Goal: Transaction & Acquisition: Register for event/course

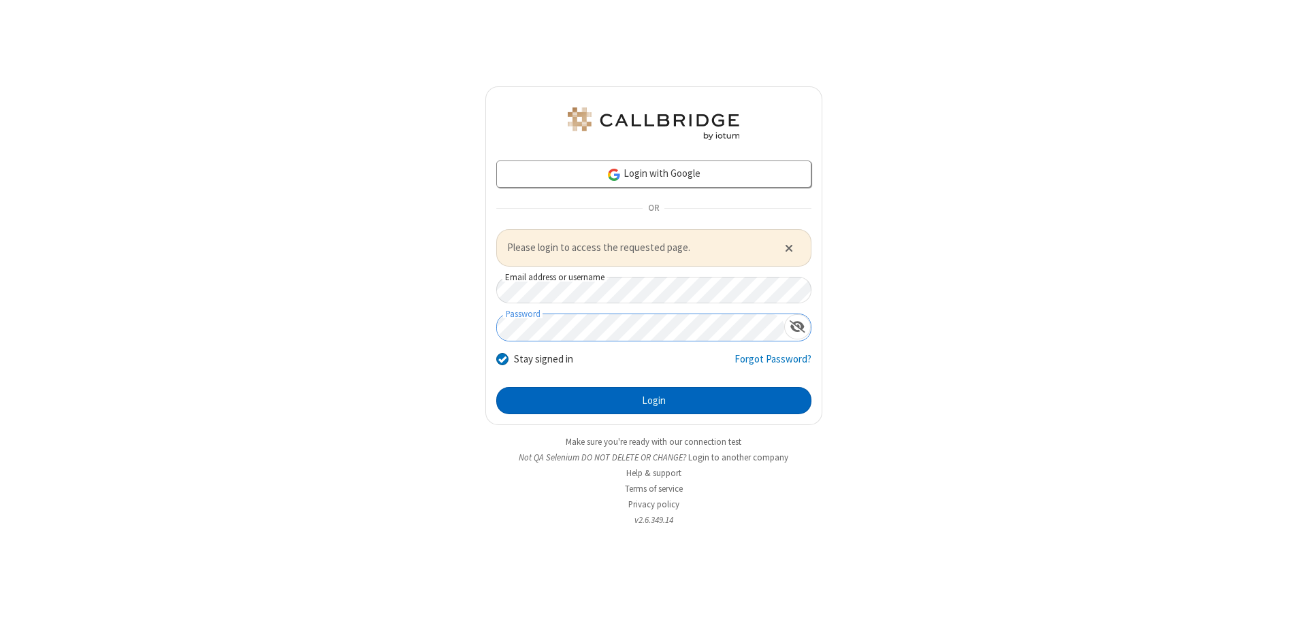
click at [653, 400] on button "Login" at bounding box center [653, 400] width 315 height 27
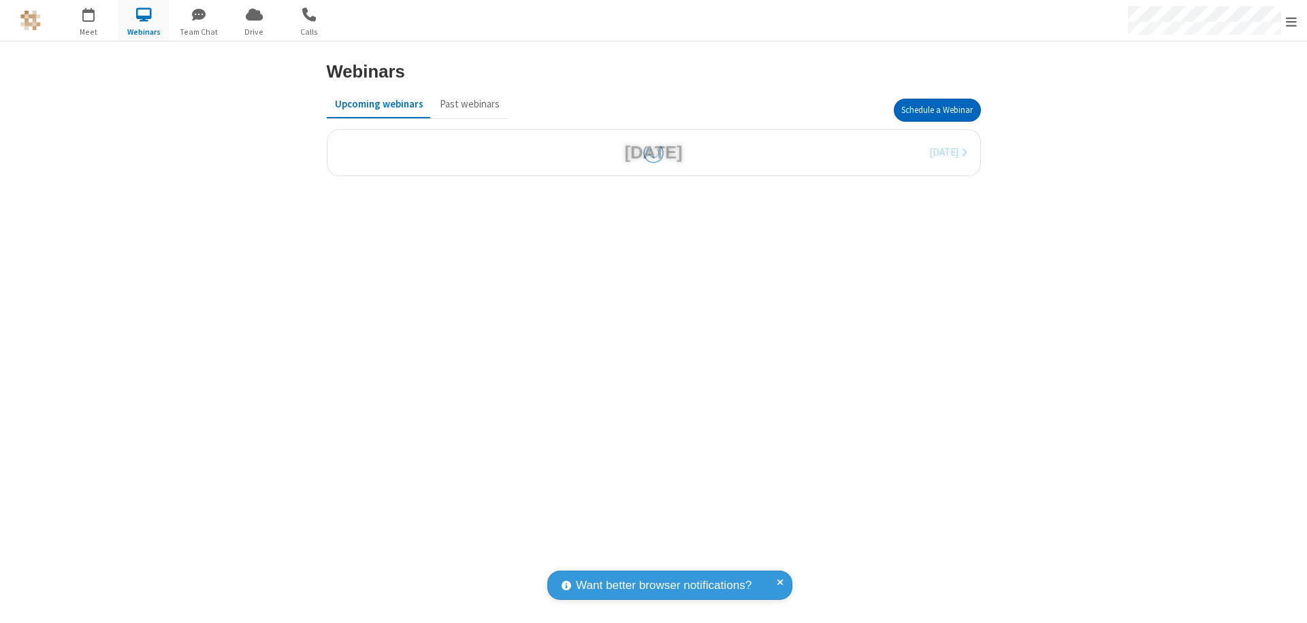
click at [931, 110] on button "Schedule a Webinar" at bounding box center [937, 110] width 87 height 23
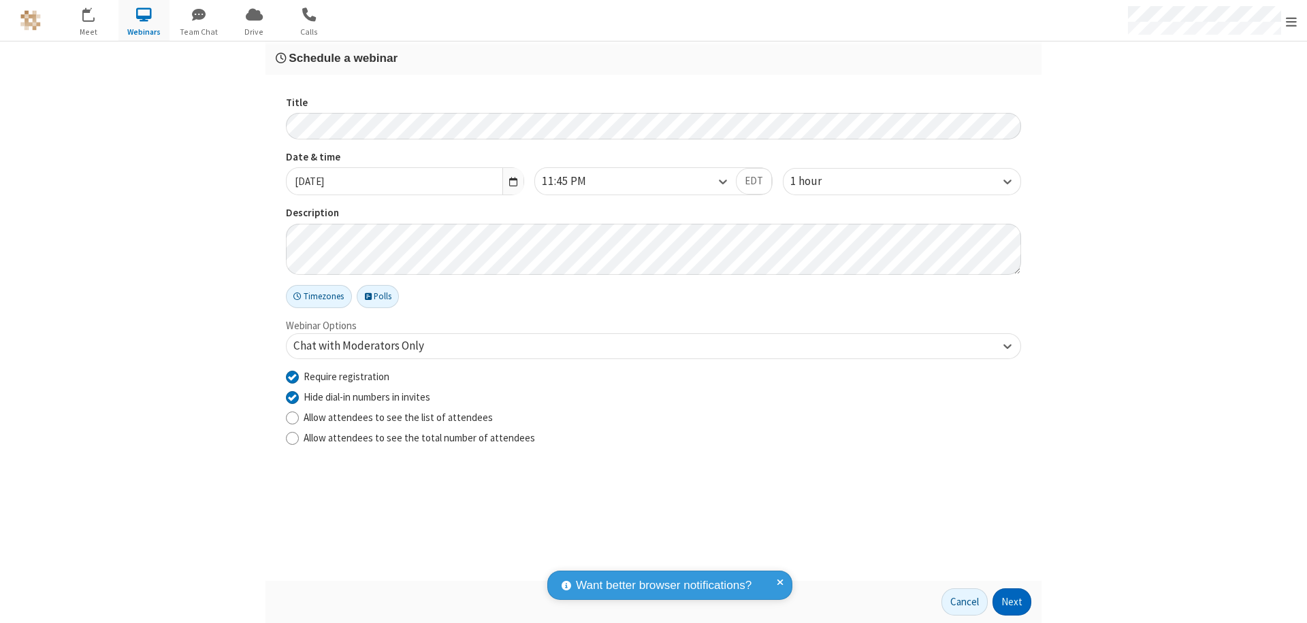
click at [1012, 602] on button "Next" at bounding box center [1011, 602] width 39 height 27
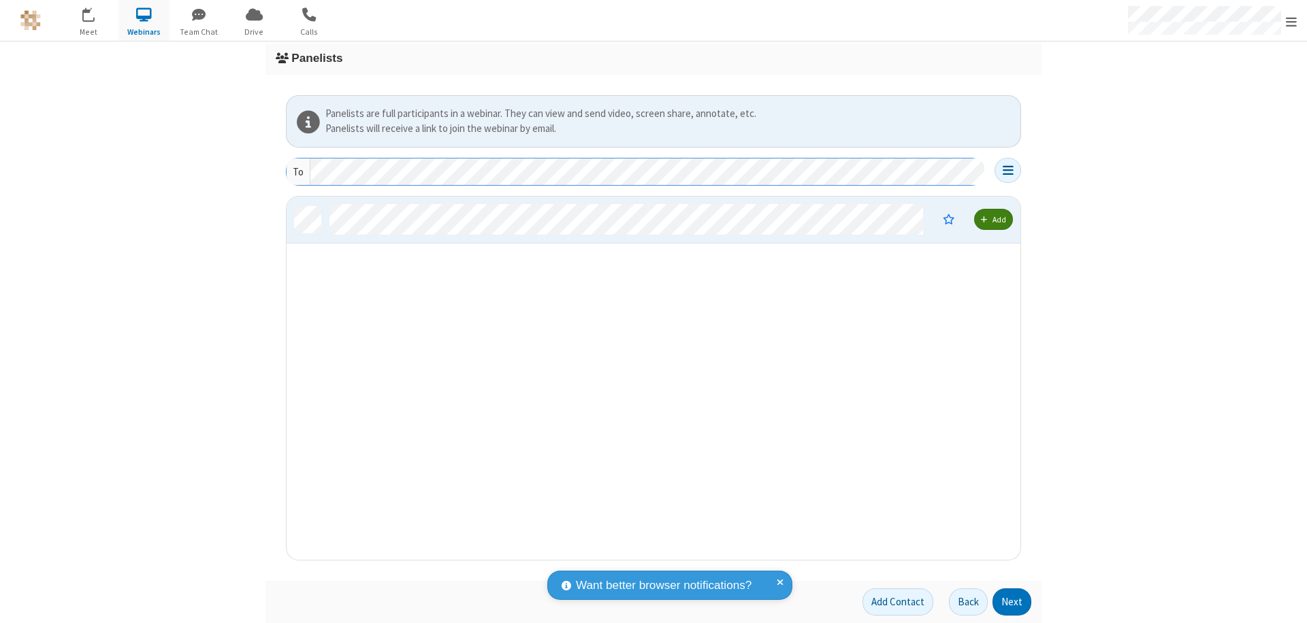
scroll to position [353, 724]
click at [1012, 602] on button "Next" at bounding box center [1011, 602] width 39 height 27
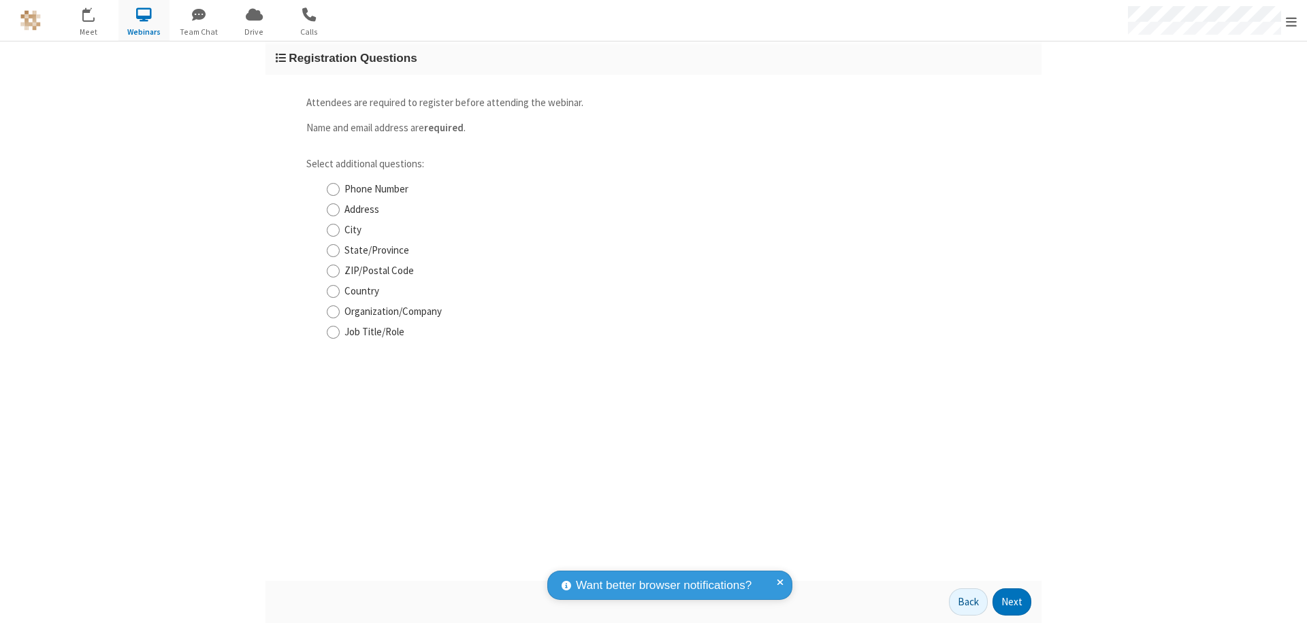
click at [333, 189] on input "Phone Number" at bounding box center [333, 189] width 13 height 14
checkbox input "true"
click at [1012, 602] on button "Next" at bounding box center [1011, 602] width 39 height 27
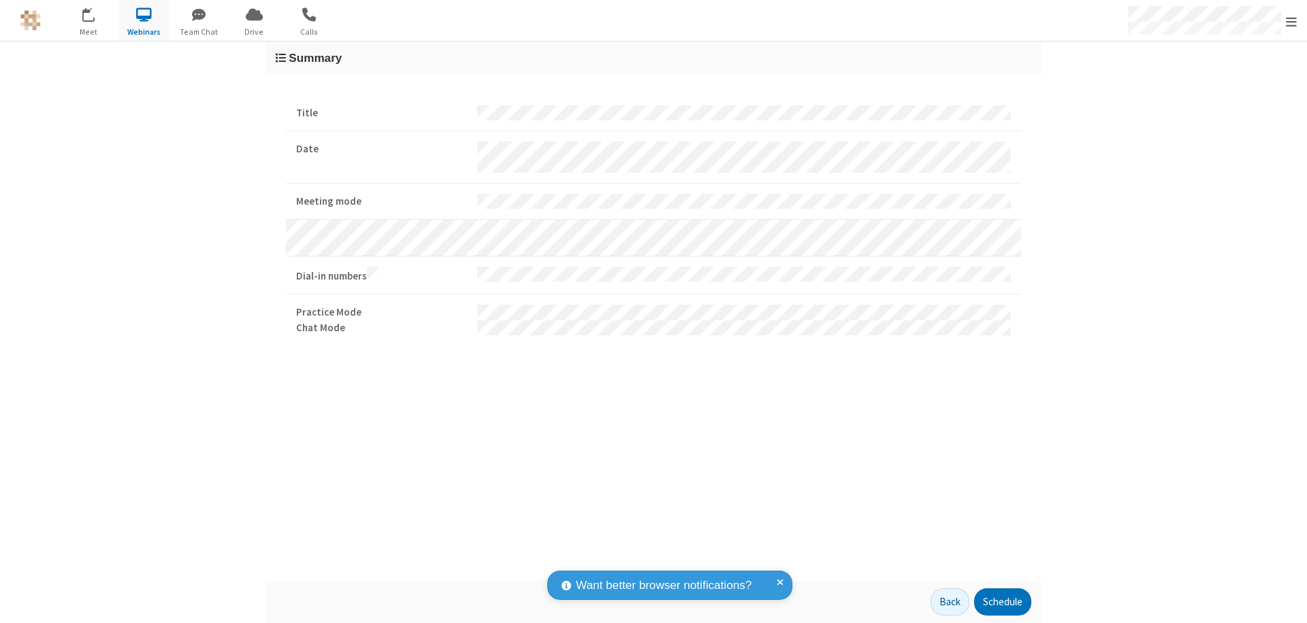
click at [1002, 602] on button "Schedule" at bounding box center [1002, 602] width 57 height 27
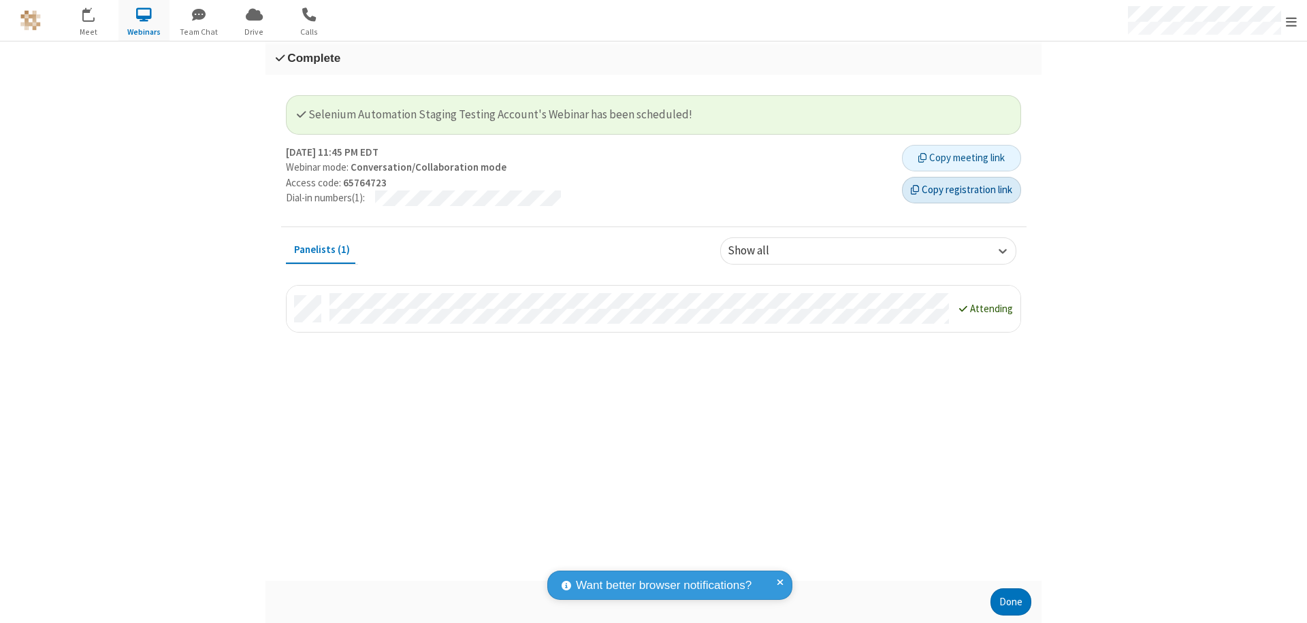
click at [961, 190] on button "Copy registration link" at bounding box center [961, 190] width 119 height 27
click at [1011, 602] on button "Done" at bounding box center [1010, 602] width 41 height 27
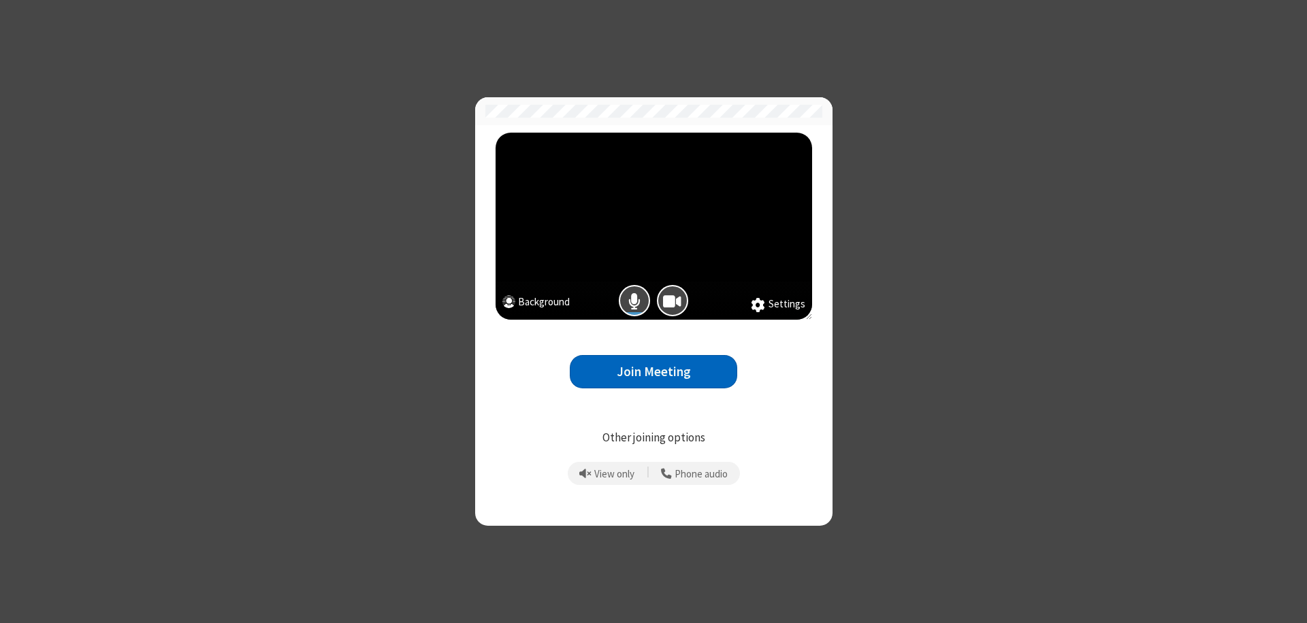
click at [653, 372] on button "Join Meeting" at bounding box center [653, 371] width 167 height 33
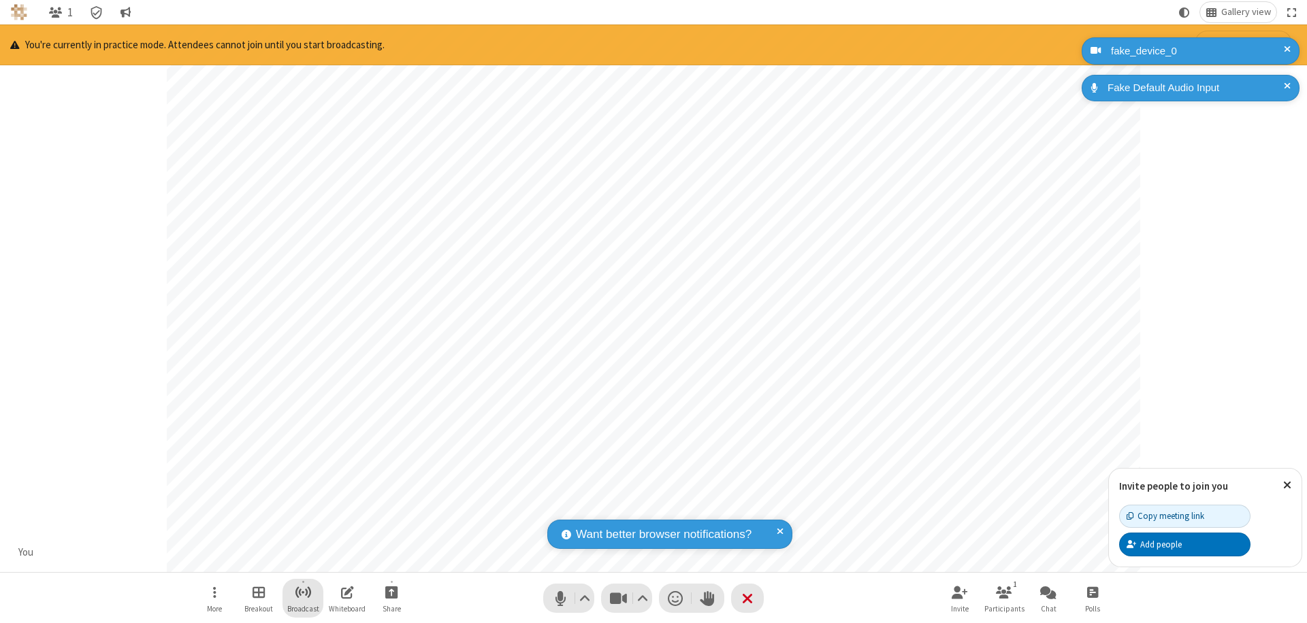
click at [302, 592] on span "Start broadcast" at bounding box center [303, 592] width 17 height 17
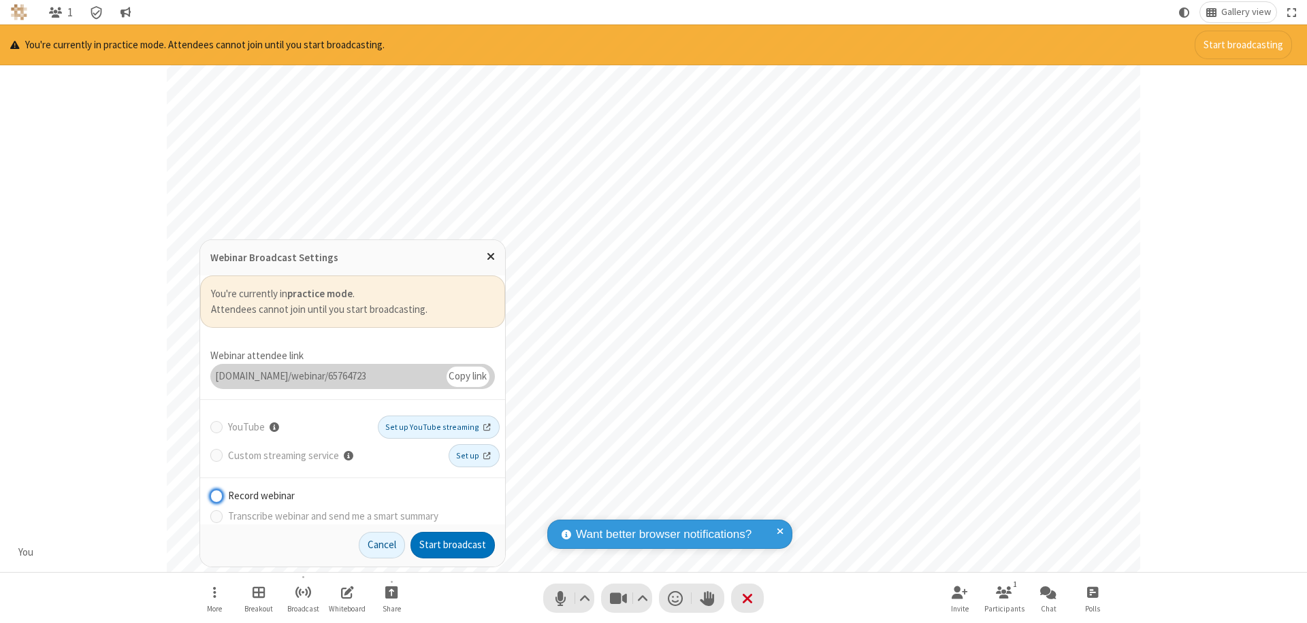
click at [453, 545] on button "Start broadcast" at bounding box center [452, 545] width 84 height 27
